Goal: Task Accomplishment & Management: Complete application form

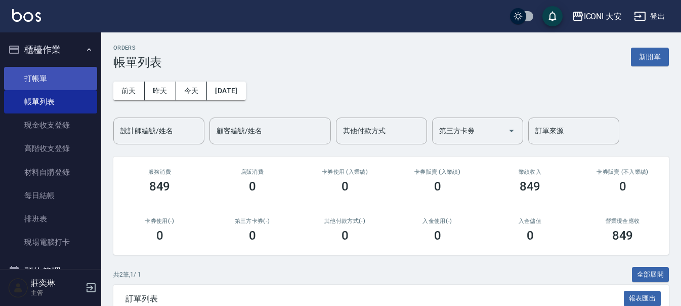
click at [43, 77] on link "打帳單" at bounding box center [50, 78] width 93 height 23
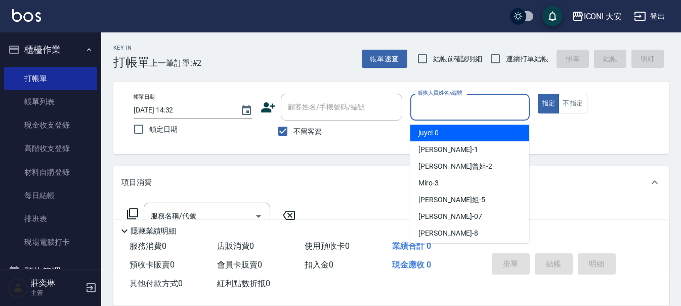
drag, startPoint x: 449, startPoint y: 104, endPoint x: 449, endPoint y: 113, distance: 9.1
click at [449, 108] on input "服務人員姓名/編號" at bounding box center [470, 107] width 110 height 18
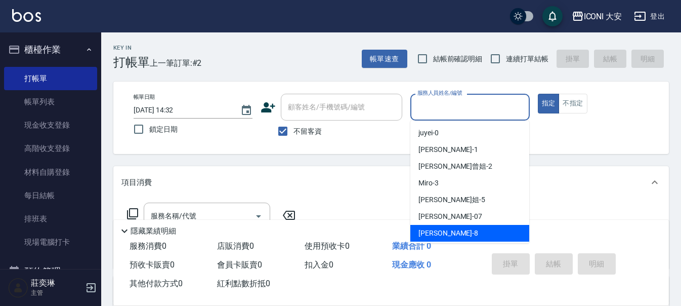
click at [443, 232] on div "Yulisa -8" at bounding box center [469, 233] width 119 height 17
type input "Yulisa-8"
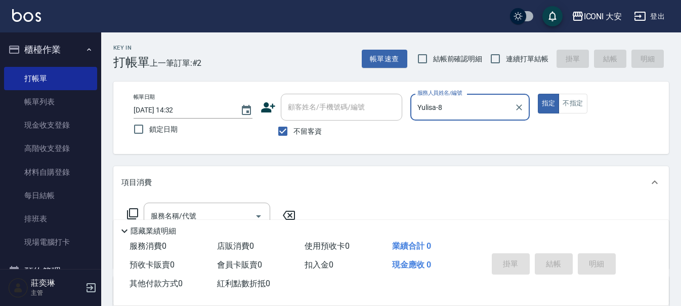
scroll to position [51, 0]
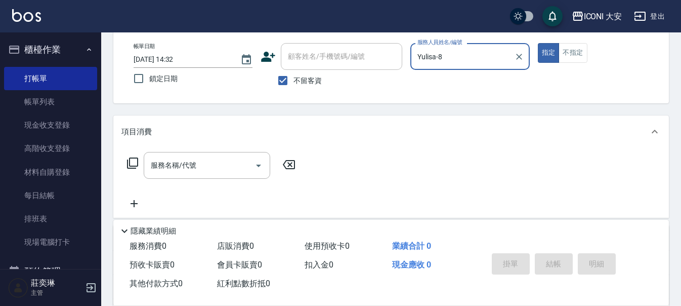
click at [132, 161] on icon at bounding box center [132, 163] width 12 height 12
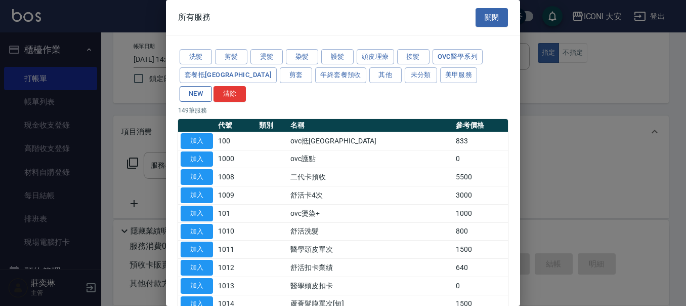
click at [212, 86] on button "NEW" at bounding box center [196, 94] width 32 height 16
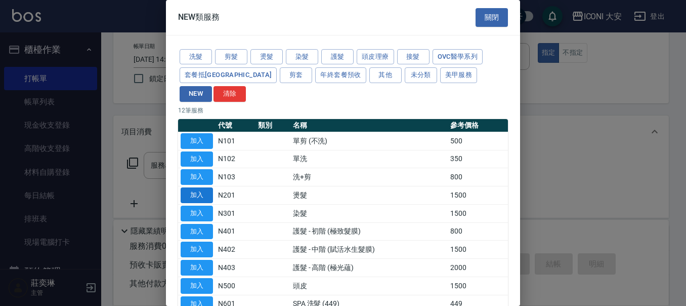
click at [192, 187] on button "加入" at bounding box center [197, 195] width 32 height 16
type input "燙髮(N201)"
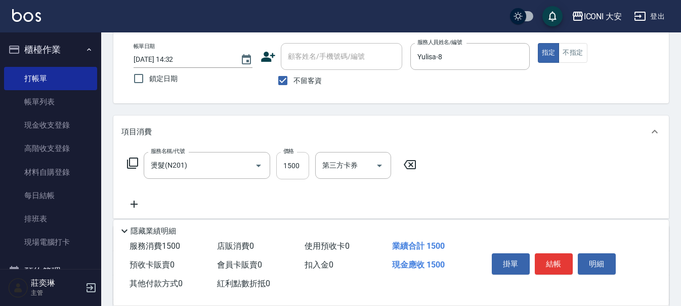
click at [303, 167] on input "1500" at bounding box center [292, 165] width 33 height 27
type input "1399"
drag, startPoint x: 550, startPoint y: 262, endPoint x: 561, endPoint y: 260, distance: 10.3
click at [552, 262] on button "結帳" at bounding box center [554, 263] width 38 height 21
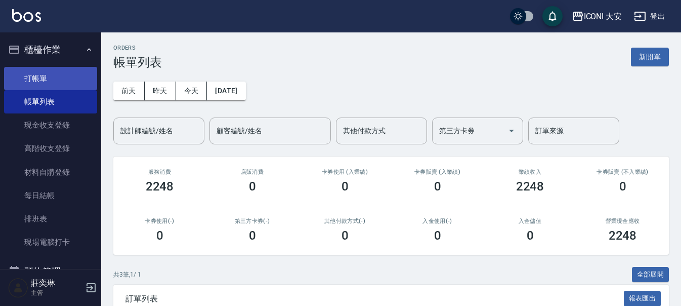
click at [44, 69] on link "打帳單" at bounding box center [50, 78] width 93 height 23
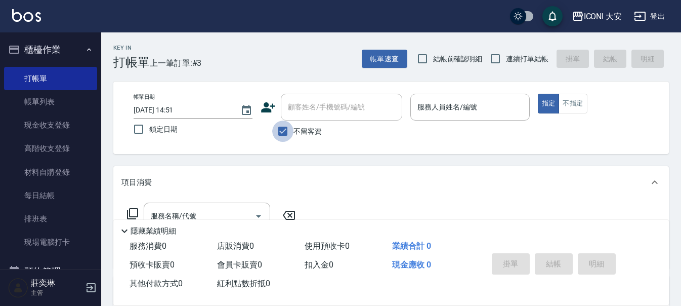
drag, startPoint x: 281, startPoint y: 129, endPoint x: 304, endPoint y: 118, distance: 25.3
click at [284, 129] on input "不留客資" at bounding box center [282, 130] width 21 height 21
checkbox input "false"
click at [339, 106] on div "顧客姓名/手機號碼/編號 顧客姓名/手機號碼/編號" at bounding box center [341, 107] width 121 height 27
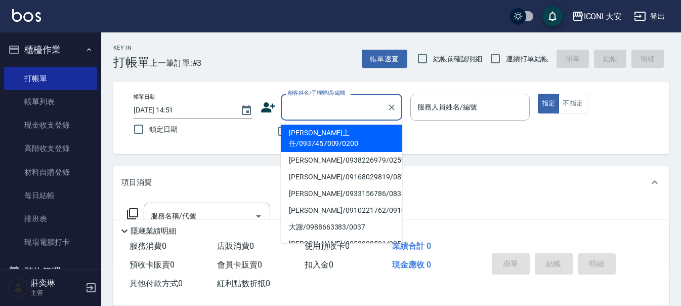
click at [339, 107] on div "顧客姓名/手機號碼/編號 顧客姓名/手機號碼/編號" at bounding box center [341, 107] width 121 height 27
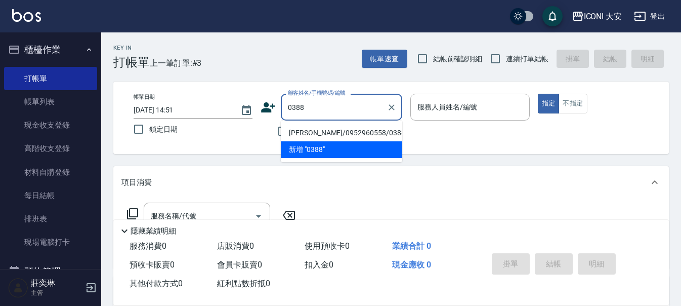
drag, startPoint x: 353, startPoint y: 127, endPoint x: 359, endPoint y: 129, distance: 6.3
click at [359, 129] on li "[PERSON_NAME]/0952960558/0388" at bounding box center [341, 132] width 121 height 17
type input "[PERSON_NAME]/0952960558/0388"
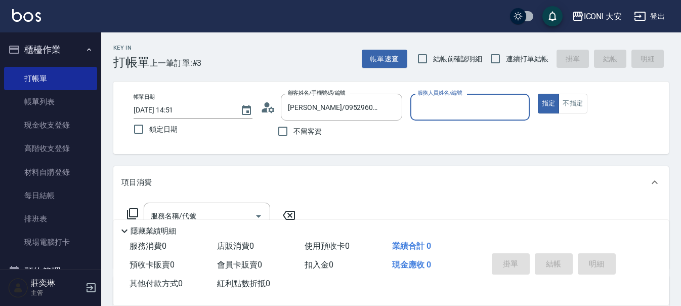
type input "[PERSON_NAME]曾姐-2"
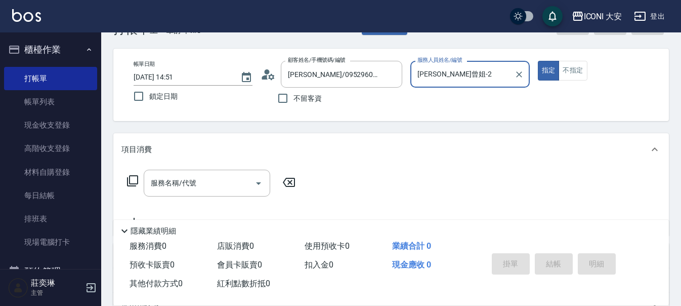
scroll to position [51, 0]
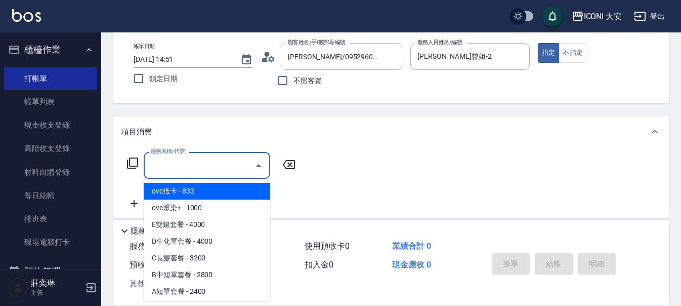
click at [177, 165] on input "服務名稱/代號" at bounding box center [199, 165] width 102 height 18
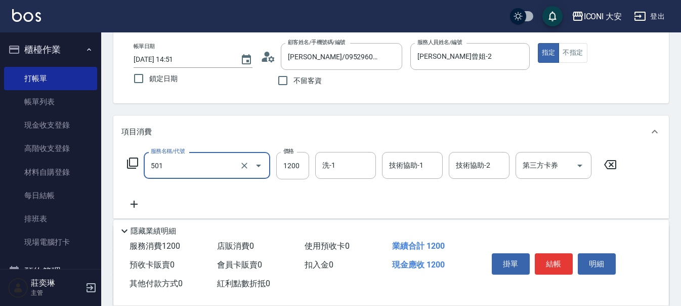
type input "染髮(501)"
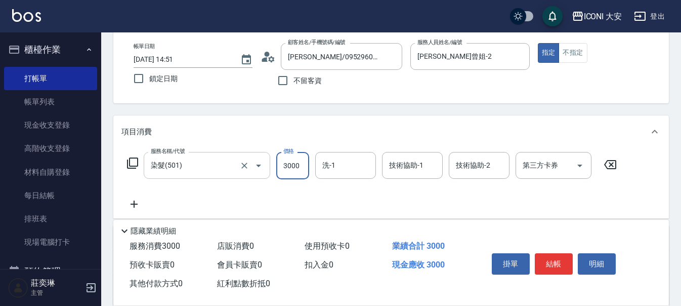
type input "3000"
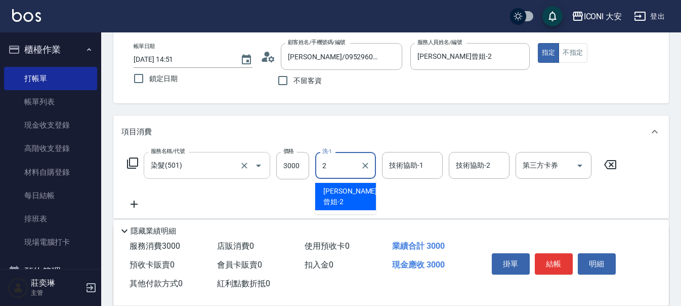
type input "[PERSON_NAME]曾姐-2"
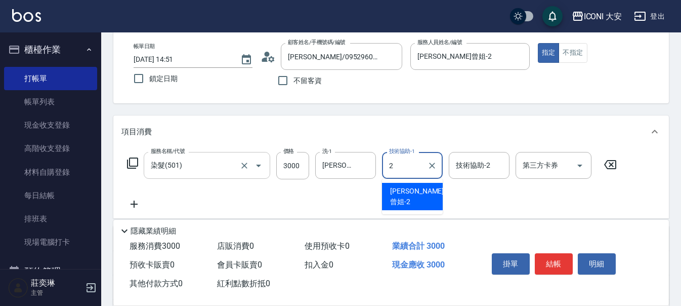
type input "[PERSON_NAME]曾姐-2"
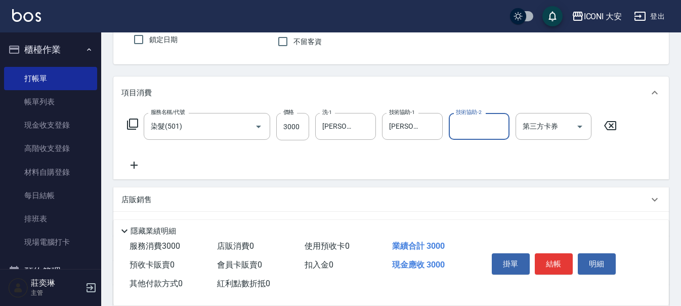
scroll to position [101, 0]
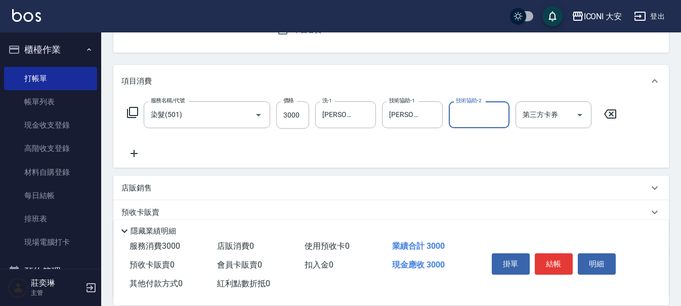
click at [139, 153] on icon at bounding box center [133, 153] width 25 height 12
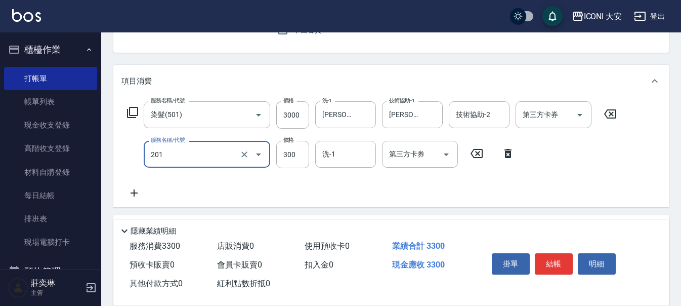
type input "張.曾洗髮　(201)"
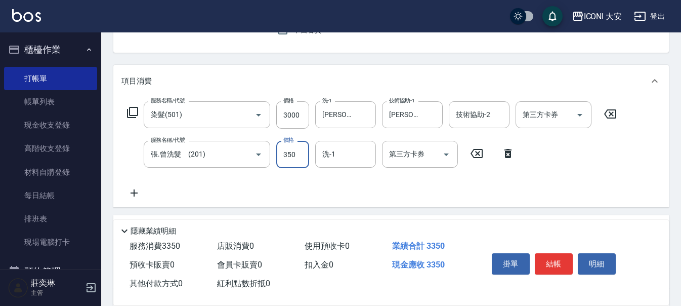
type input "350"
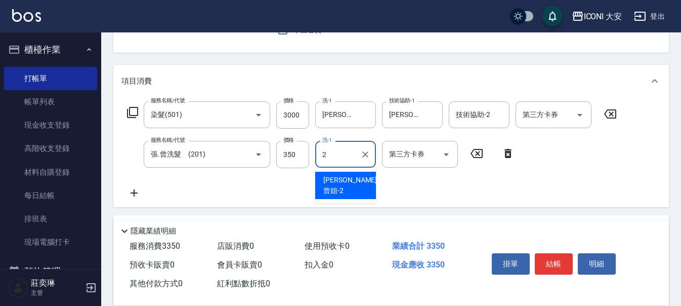
type input "[PERSON_NAME]曾姐-2"
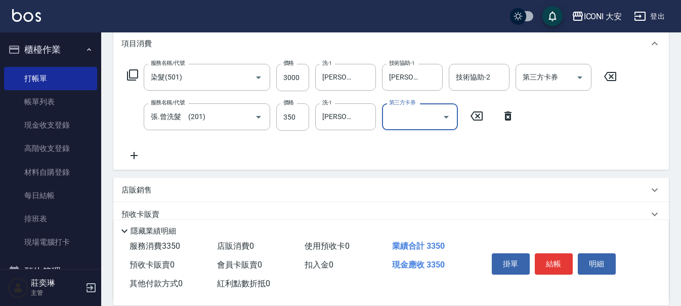
scroll to position [202, 0]
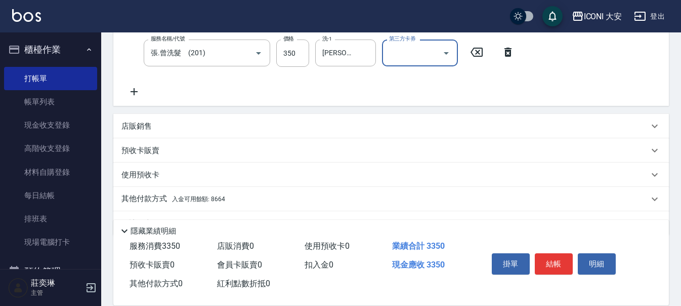
click at [142, 123] on p "店販銷售" at bounding box center [136, 126] width 30 height 11
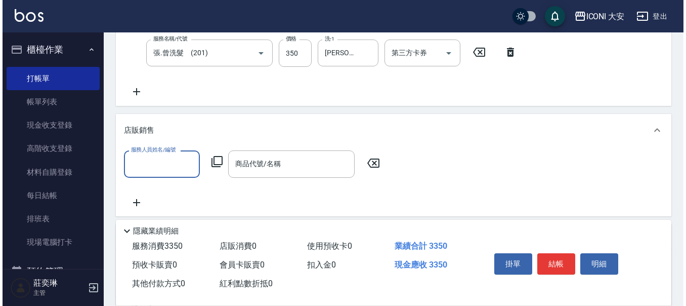
scroll to position [0, 0]
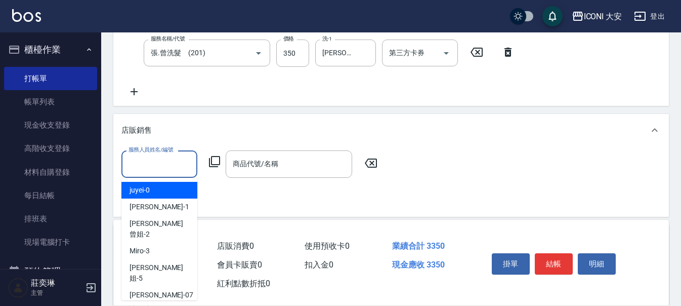
click at [149, 162] on input "服務人員姓名/編號" at bounding box center [159, 164] width 67 height 18
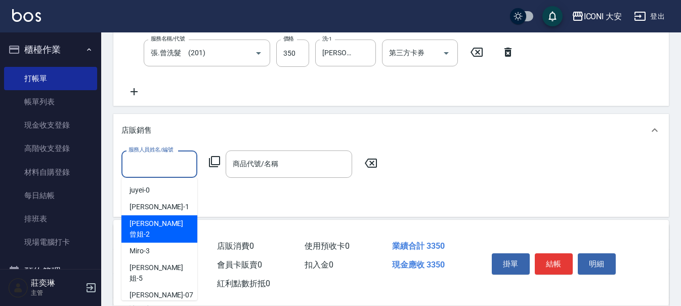
click at [160, 224] on span "[PERSON_NAME]曾姐 -2" at bounding box center [160, 228] width 60 height 21
type input "[PERSON_NAME]曾姐-2"
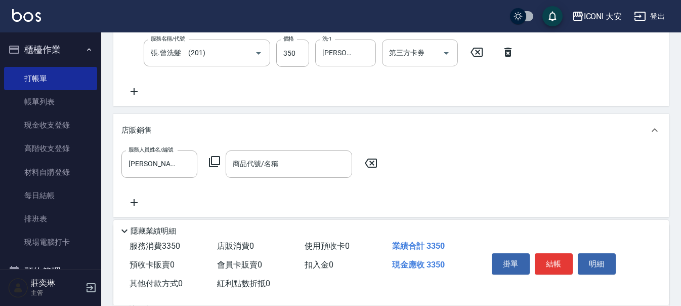
click at [218, 160] on icon at bounding box center [214, 161] width 12 height 12
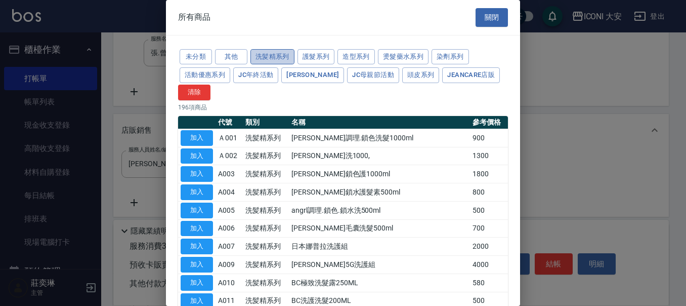
click at [282, 55] on button "洗髪精系列" at bounding box center [272, 57] width 44 height 16
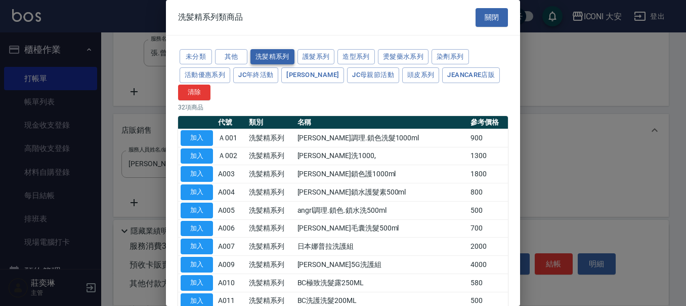
click at [277, 54] on button "洗髪精系列" at bounding box center [272, 57] width 44 height 16
click at [195, 73] on button "活動優惠系列" at bounding box center [205, 75] width 51 height 16
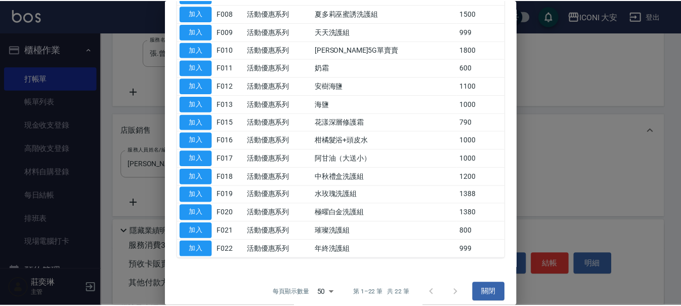
scroll to position [259, 0]
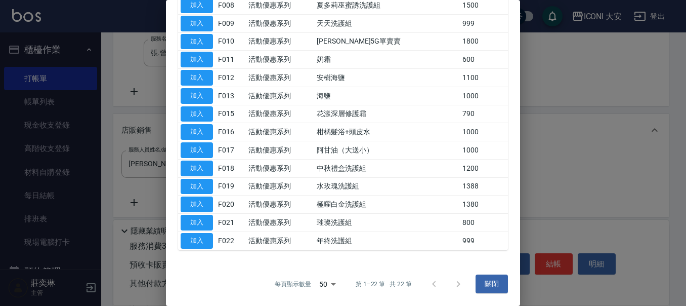
click at [198, 165] on button "加入" at bounding box center [197, 168] width 32 height 16
type input "中秋禮盒洗護組"
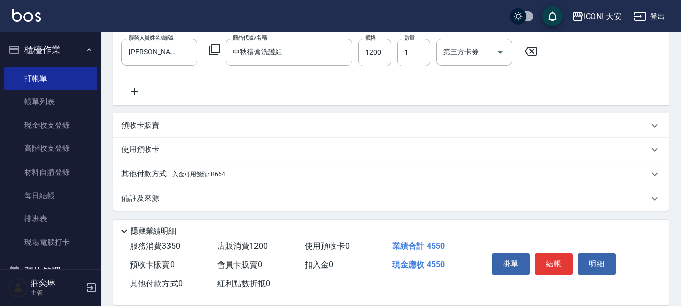
scroll to position [316, 0]
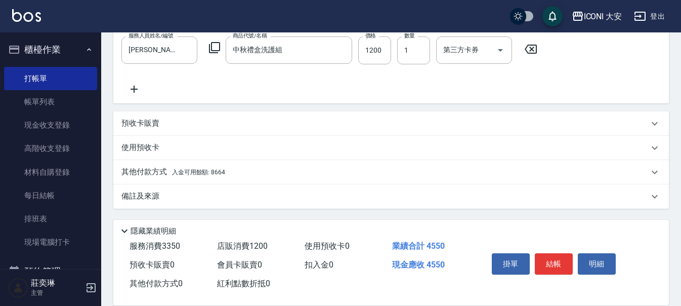
click at [194, 170] on span "入金可用餘額: 8664" at bounding box center [198, 171] width 53 height 7
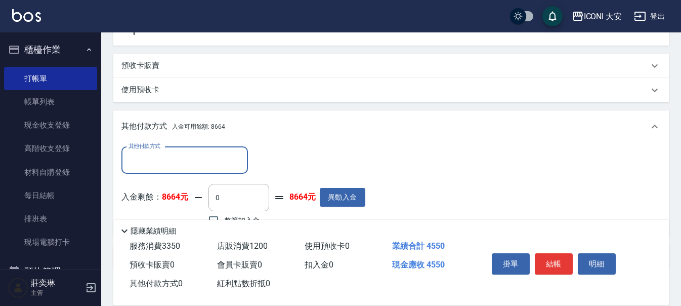
scroll to position [435, 0]
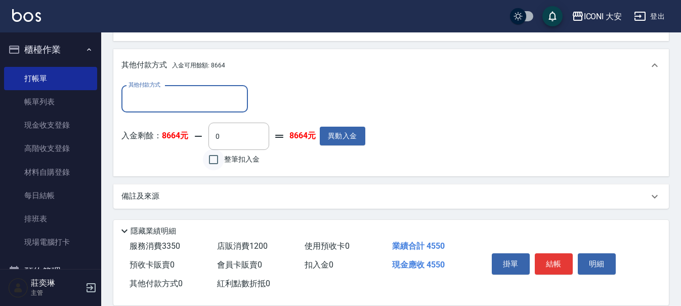
click at [213, 157] on input "整筆扣入金" at bounding box center [213, 159] width 21 height 21
checkbox input "true"
type input "4550"
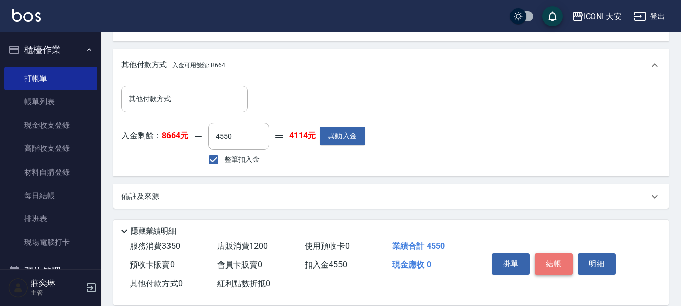
click at [555, 258] on button "結帳" at bounding box center [554, 263] width 38 height 21
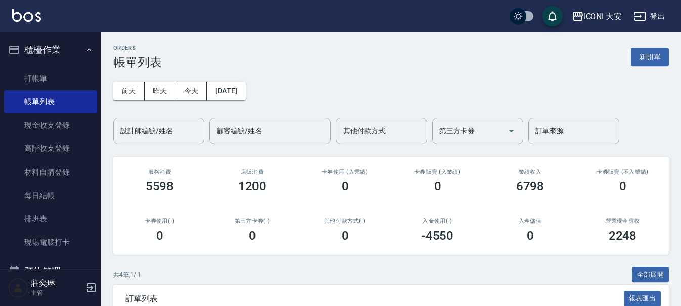
click at [642, 58] on button "新開單" at bounding box center [650, 57] width 38 height 19
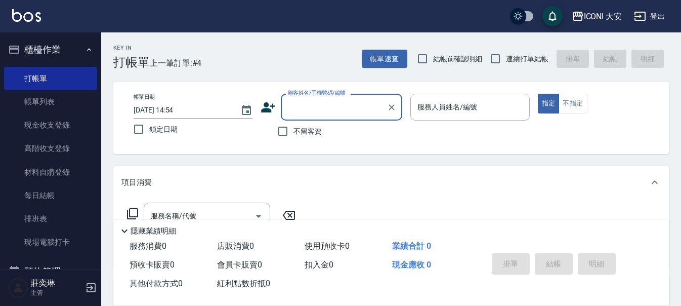
click at [536, 113] on div "帳單日期 [DATE] 14:54 鎖定日期 顧客姓名/手機號碼/編號 顧客姓名/手機號碼/編號 不留客資 服務人員姓名/編號 服務人員姓名/編號 指定 不指定" at bounding box center [390, 118] width 531 height 48
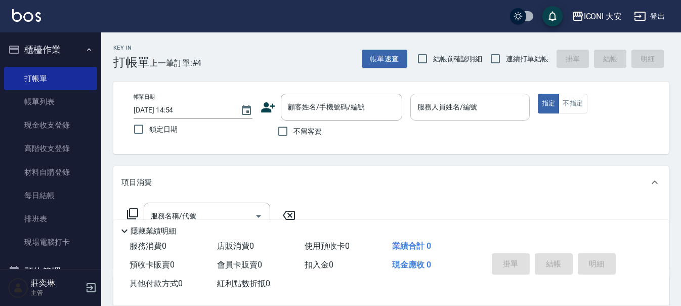
click at [447, 109] on div "服務人員姓名/編號 服務人員姓名/編號" at bounding box center [469, 107] width 119 height 27
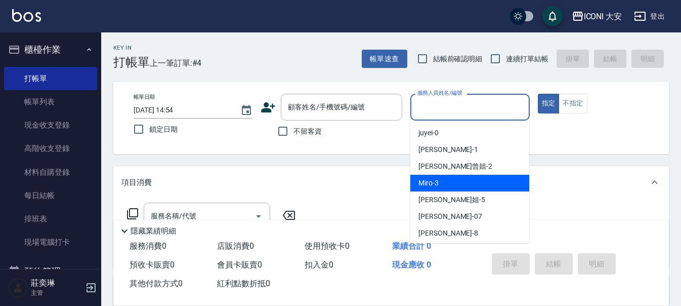
click at [437, 187] on span "Miro -3" at bounding box center [428, 183] width 20 height 11
type input "Miro-3"
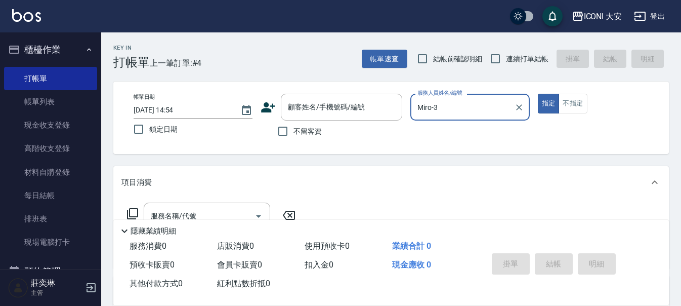
scroll to position [51, 0]
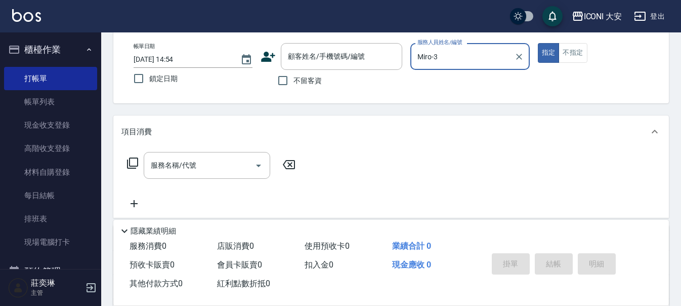
click at [133, 159] on icon at bounding box center [132, 163] width 12 height 12
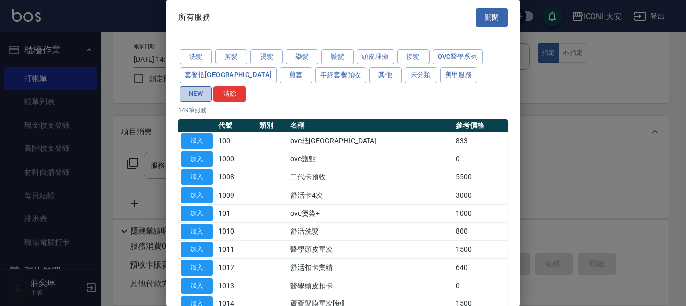
click at [212, 86] on button "NEW" at bounding box center [196, 94] width 32 height 16
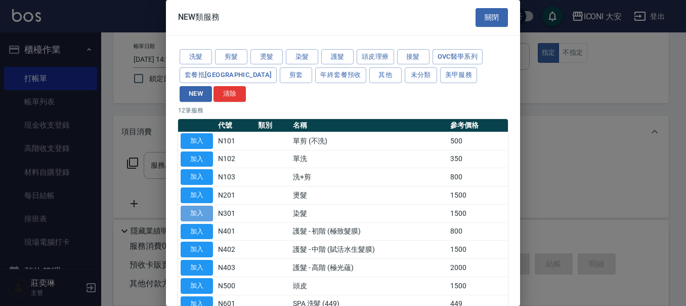
click at [206, 205] on button "加入" at bounding box center [197, 213] width 32 height 16
type input "染髮(N301)"
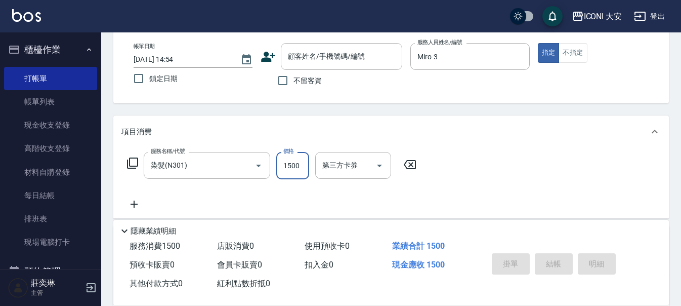
click at [286, 161] on input "1500" at bounding box center [292, 165] width 33 height 27
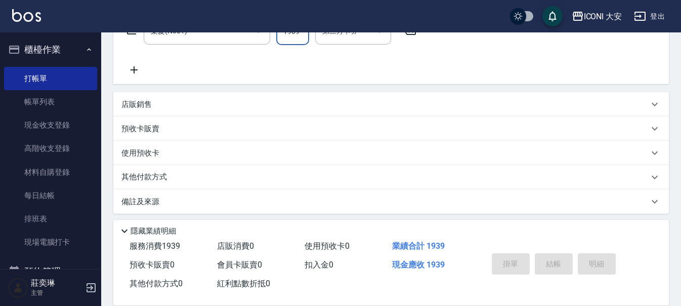
scroll to position [190, 0]
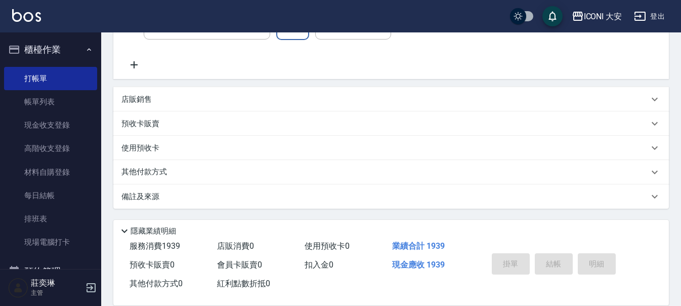
type input "1939"
click at [129, 165] on div "其他付款方式" at bounding box center [391, 172] width 556 height 24
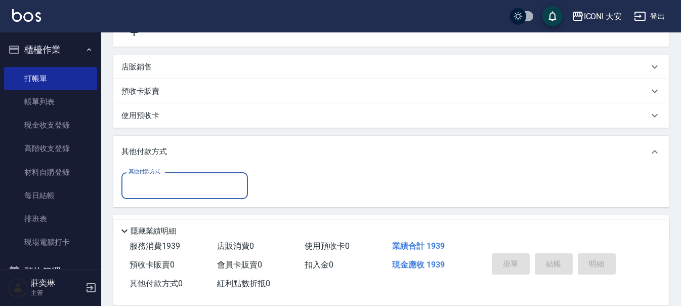
scroll to position [240, 0]
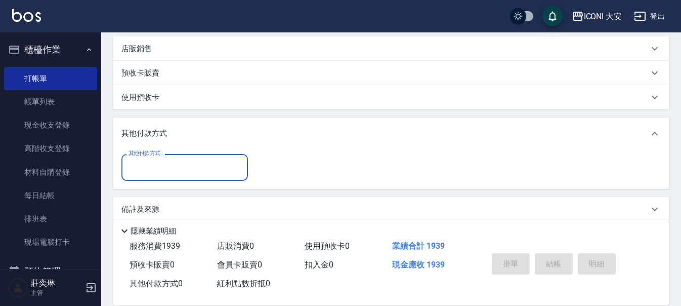
click at [157, 158] on input "其他付款方式" at bounding box center [184, 167] width 117 height 18
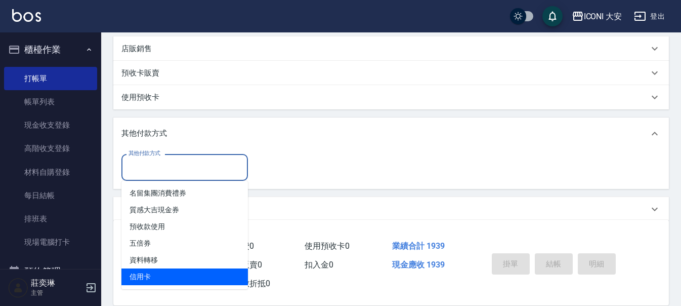
click at [177, 274] on span "信用卡" at bounding box center [184, 276] width 126 height 17
type input "信用卡"
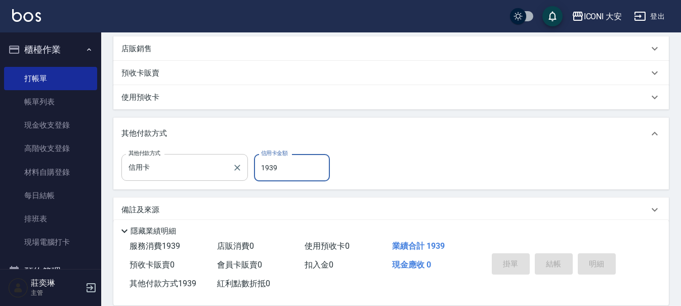
type input "1939"
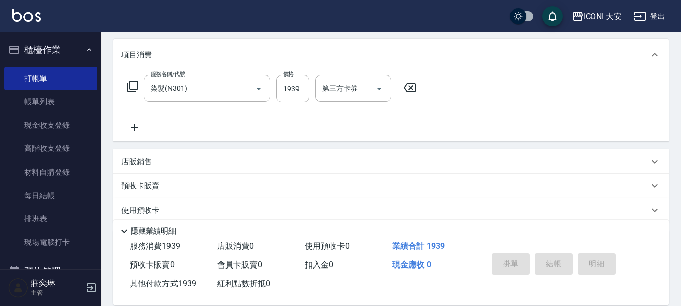
scroll to position [38, 0]
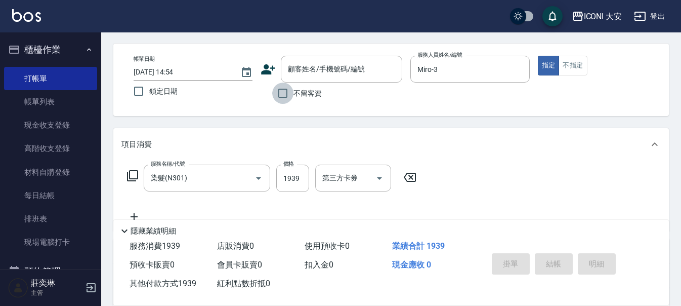
click at [285, 97] on input "不留客資" at bounding box center [282, 92] width 21 height 21
checkbox input "true"
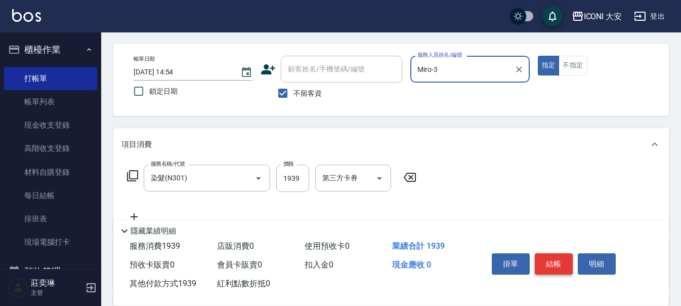
click at [549, 259] on button "結帳" at bounding box center [554, 263] width 38 height 21
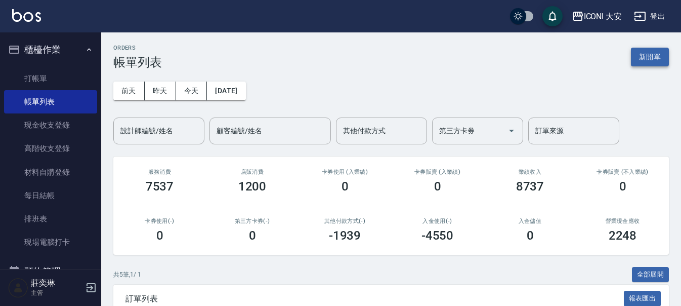
click at [661, 59] on button "新開單" at bounding box center [650, 57] width 38 height 19
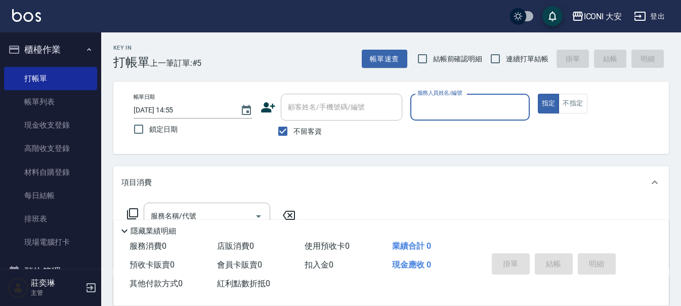
click at [465, 106] on input "服務人員姓名/編號" at bounding box center [470, 107] width 110 height 18
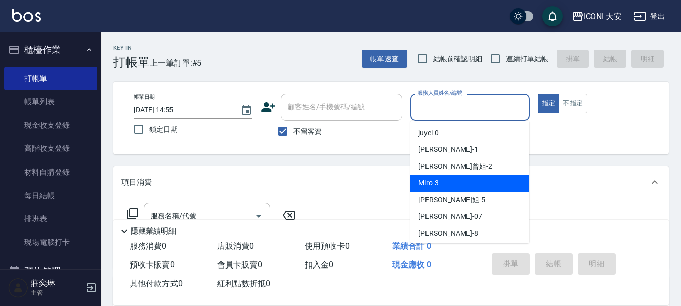
click at [469, 184] on div "Miro -3" at bounding box center [469, 183] width 119 height 17
type input "Miro-3"
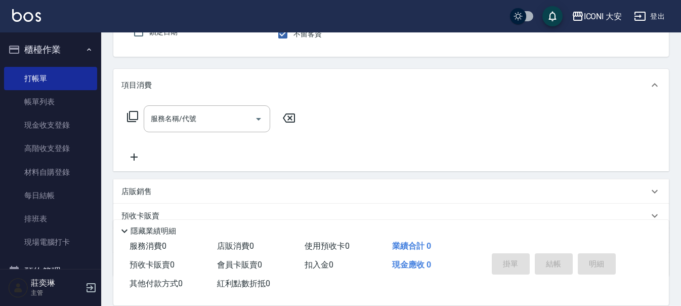
scroll to position [101, 0]
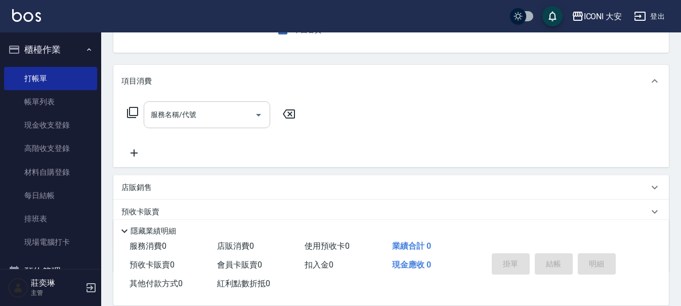
drag, startPoint x: 139, startPoint y: 114, endPoint x: 168, endPoint y: 114, distance: 29.9
click at [139, 114] on div "服務名稱/代號 服務名稱/代號" at bounding box center [211, 114] width 180 height 27
click at [138, 114] on icon at bounding box center [132, 112] width 11 height 11
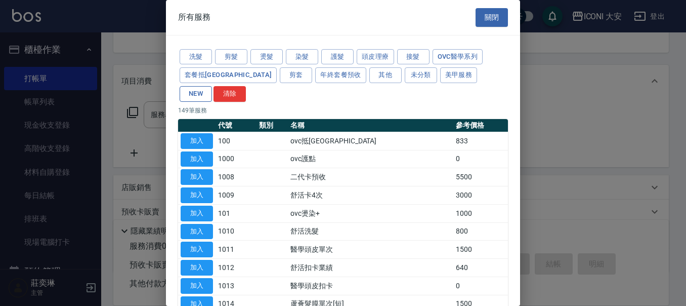
click at [212, 86] on button "NEW" at bounding box center [196, 94] width 32 height 16
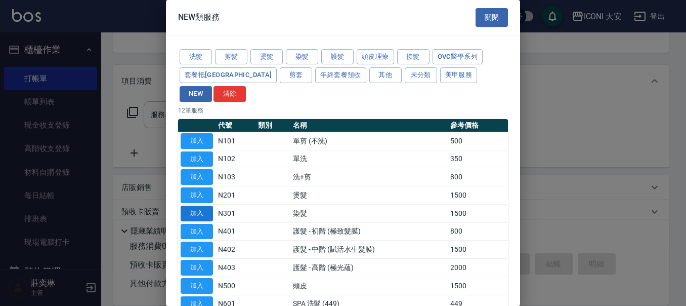
click at [189, 205] on button "加入" at bounding box center [197, 213] width 32 height 16
type input "染髮(N301)"
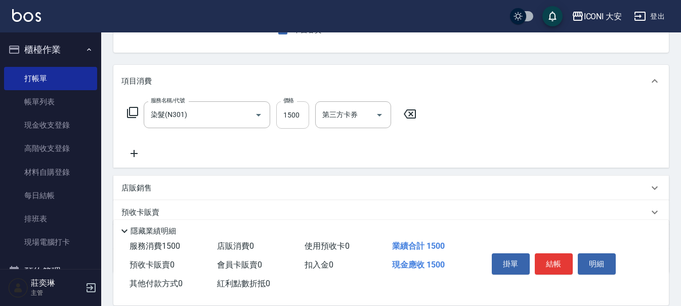
click at [299, 114] on input "1500" at bounding box center [292, 114] width 33 height 27
type input "2099"
click at [558, 258] on button "結帳" at bounding box center [554, 263] width 38 height 21
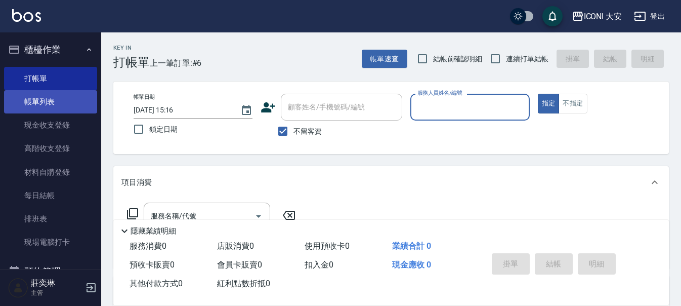
click at [39, 96] on link "帳單列表" at bounding box center [50, 101] width 93 height 23
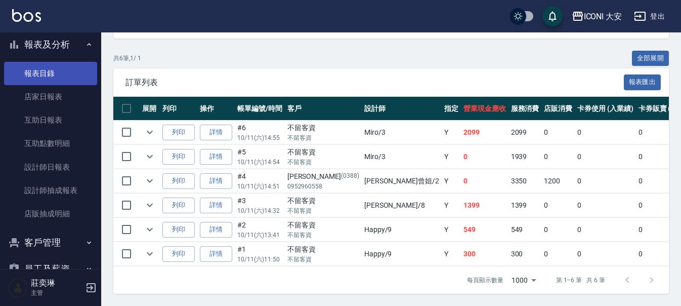
scroll to position [253, 0]
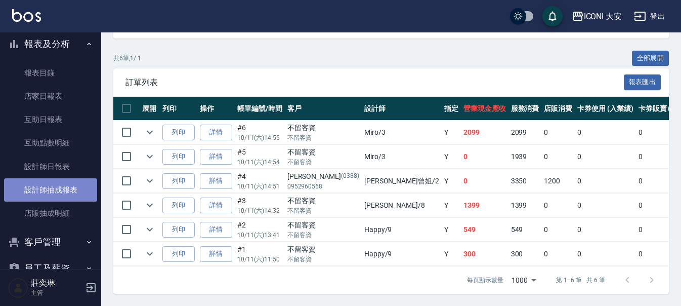
click at [58, 189] on link "設計師抽成報表" at bounding box center [50, 189] width 93 height 23
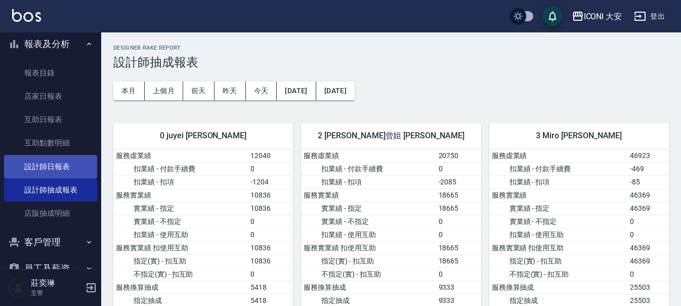
drag, startPoint x: 43, startPoint y: 165, endPoint x: 48, endPoint y: 163, distance: 5.4
click at [44, 165] on link "設計師日報表" at bounding box center [50, 166] width 93 height 23
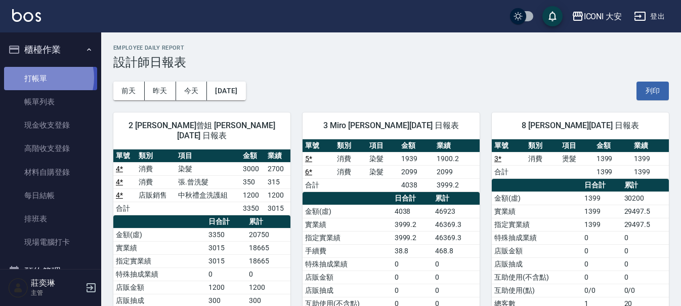
click at [42, 77] on link "打帳單" at bounding box center [50, 78] width 93 height 23
